Goal: Task Accomplishment & Management: Manage account settings

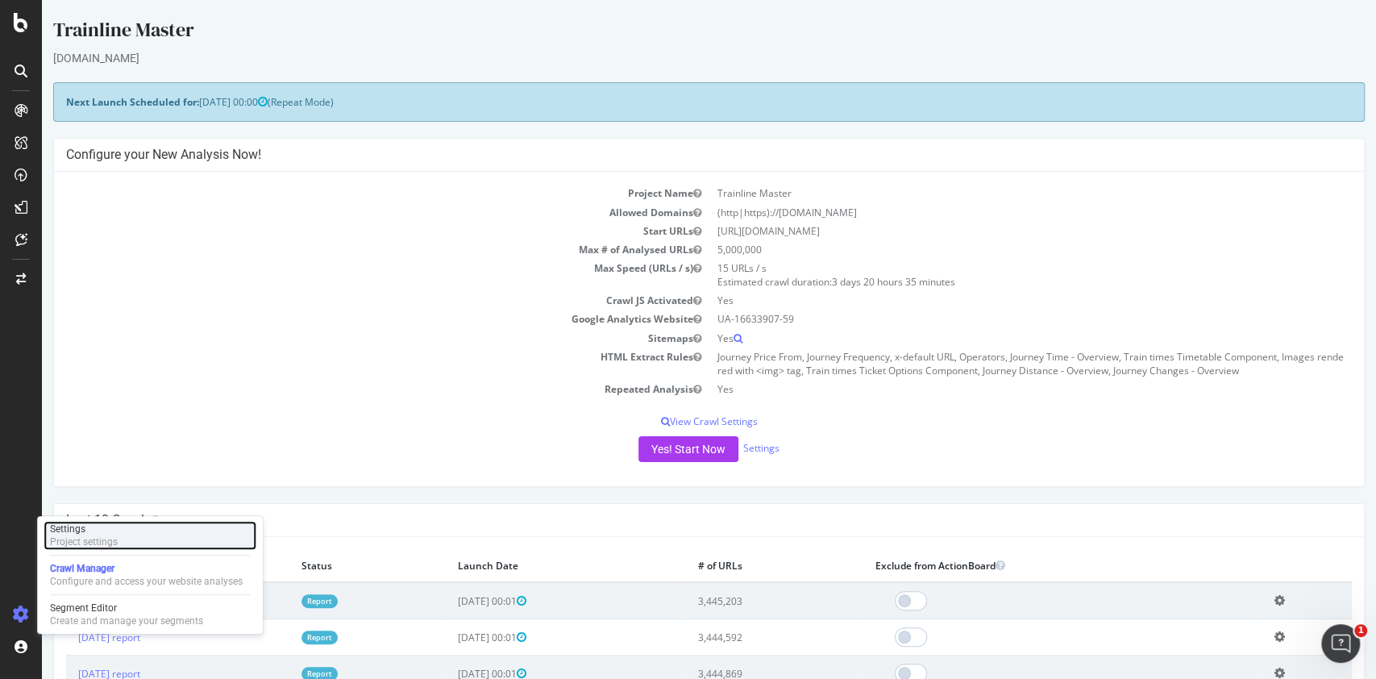
click at [122, 538] on div "Settings Project settings" at bounding box center [150, 535] width 213 height 29
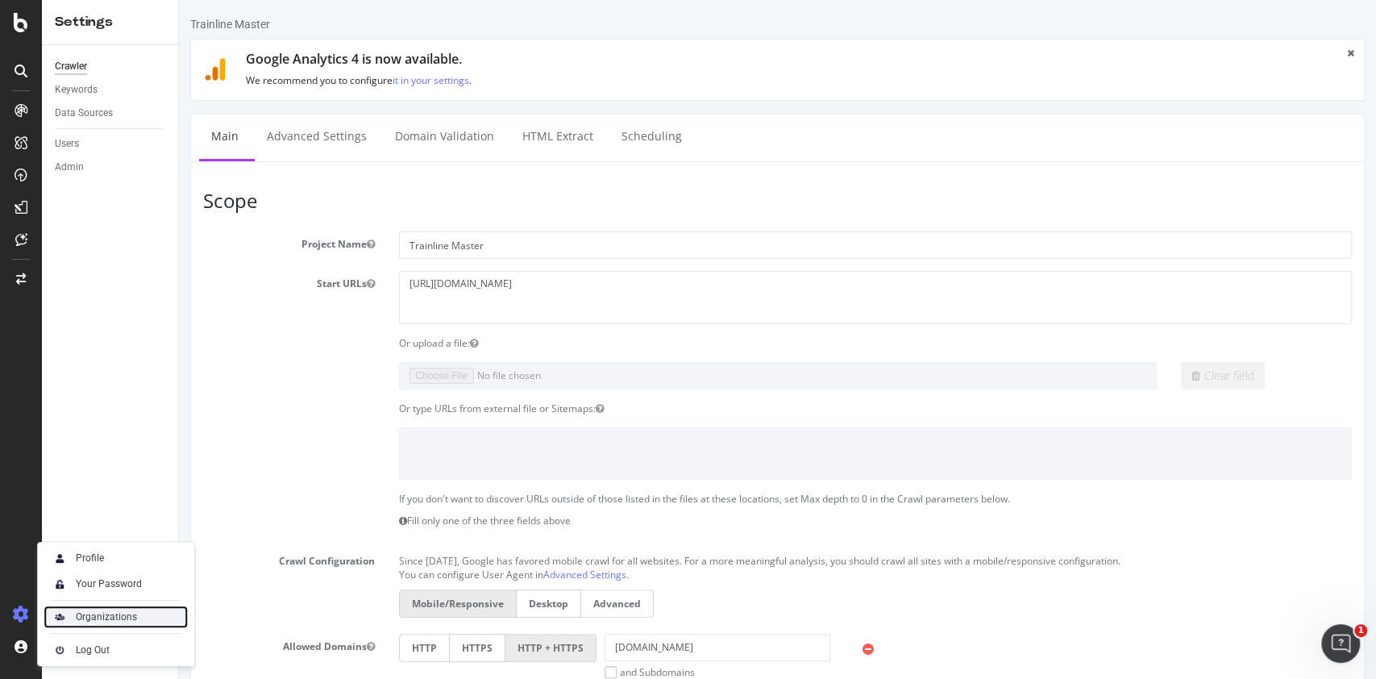
click at [135, 612] on div "Organizations" at bounding box center [106, 616] width 61 height 13
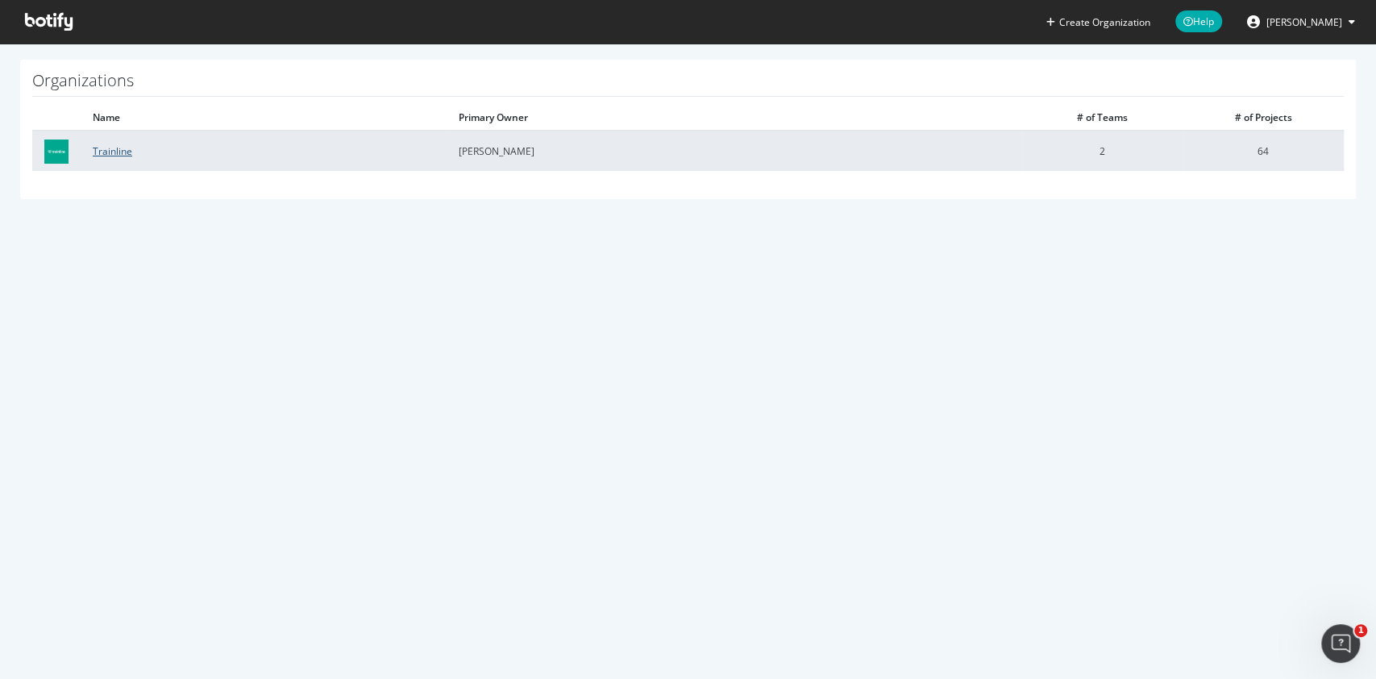
click at [104, 148] on link "Trainline" at bounding box center [113, 151] width 40 height 14
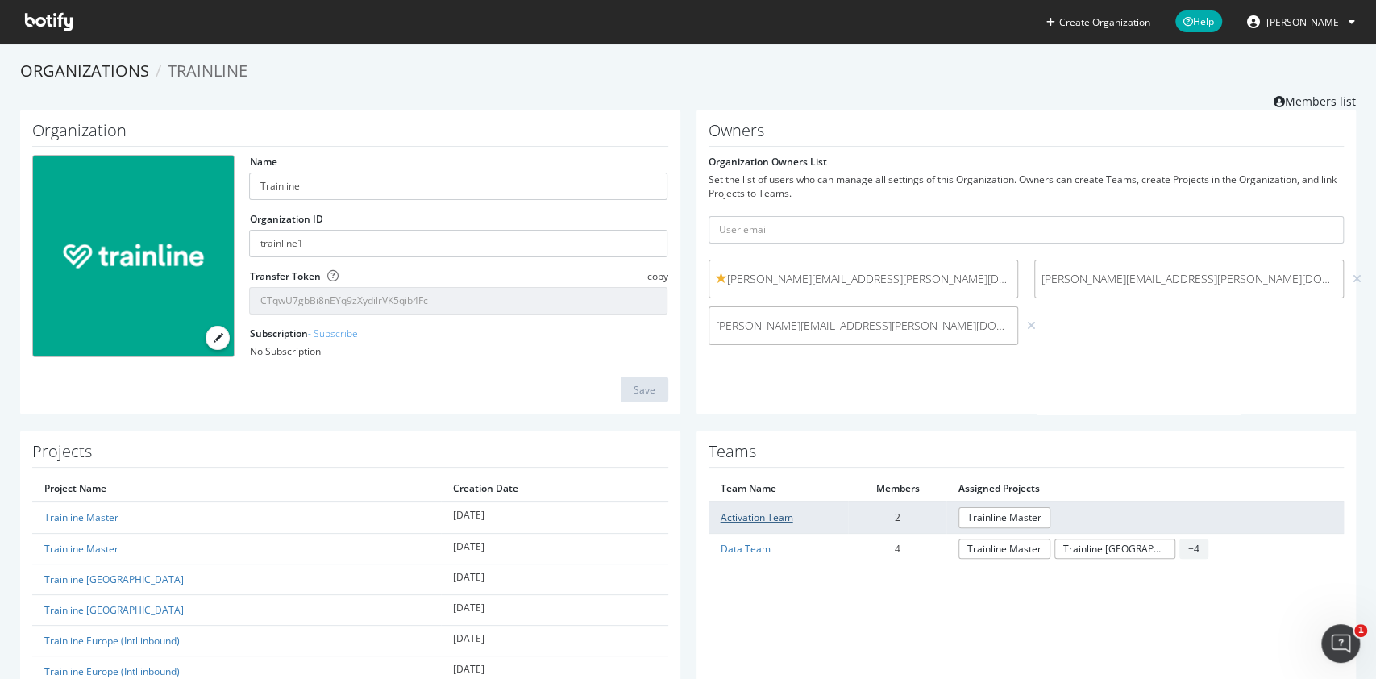
click at [752, 510] on link "Activation Team" at bounding box center [757, 517] width 73 height 14
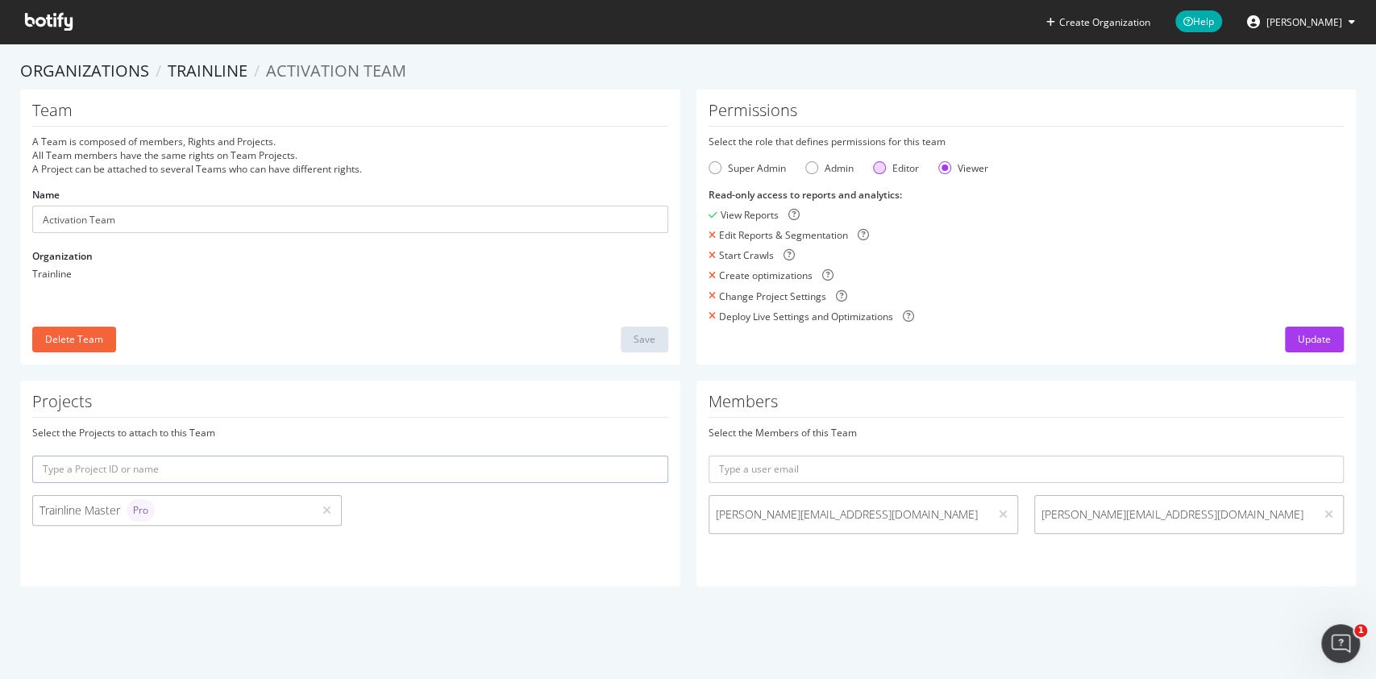
click at [873, 167] on div "Editor" at bounding box center [879, 167] width 13 height 13
click at [806, 165] on div "Admin" at bounding box center [812, 167] width 13 height 13
click at [1306, 332] on div "Update" at bounding box center [1314, 339] width 33 height 14
